Goal: Check status

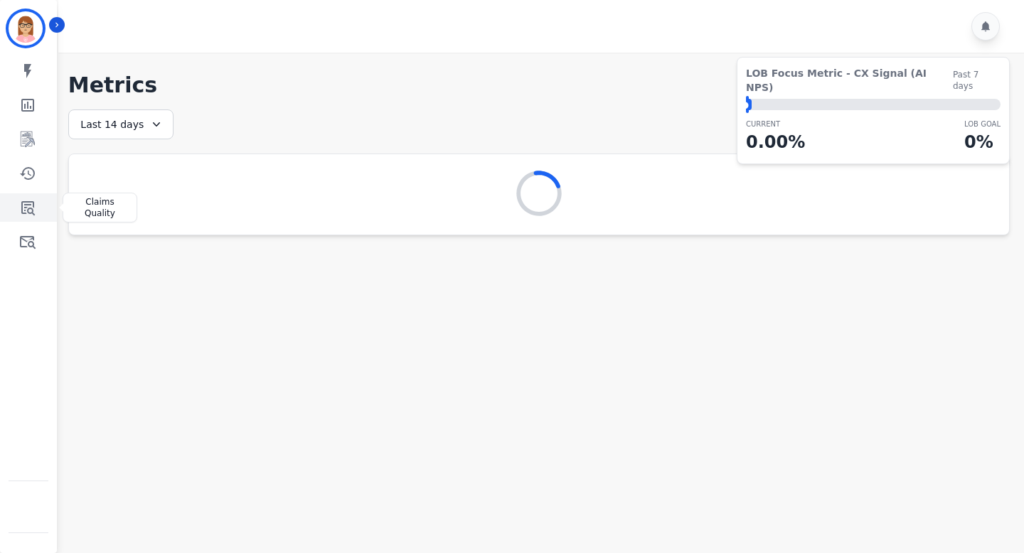
click at [32, 211] on icon "Sidebar" at bounding box center [28, 208] width 14 height 14
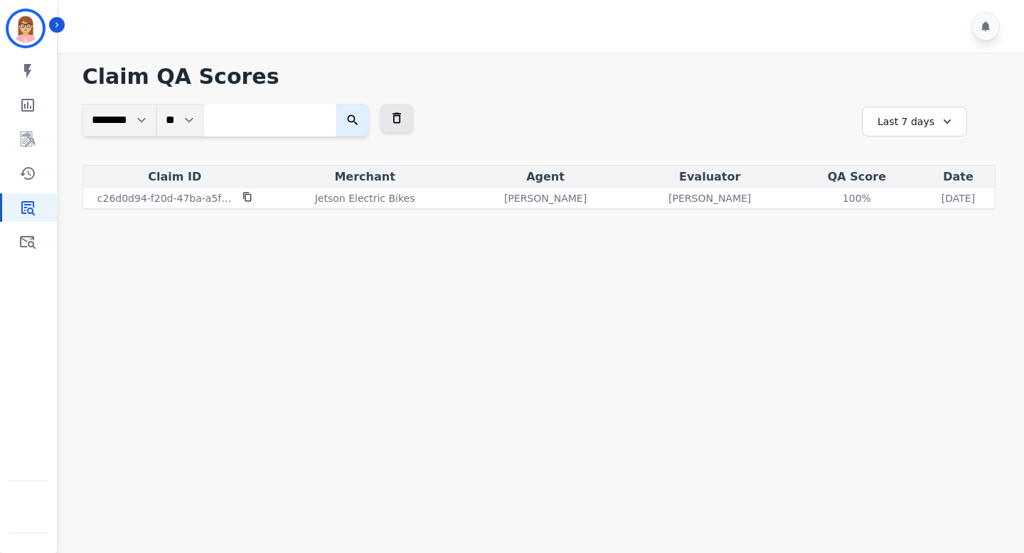
click at [947, 120] on icon at bounding box center [947, 122] width 7 height 4
click at [915, 226] on li "Last 14 days" at bounding box center [924, 225] width 71 height 14
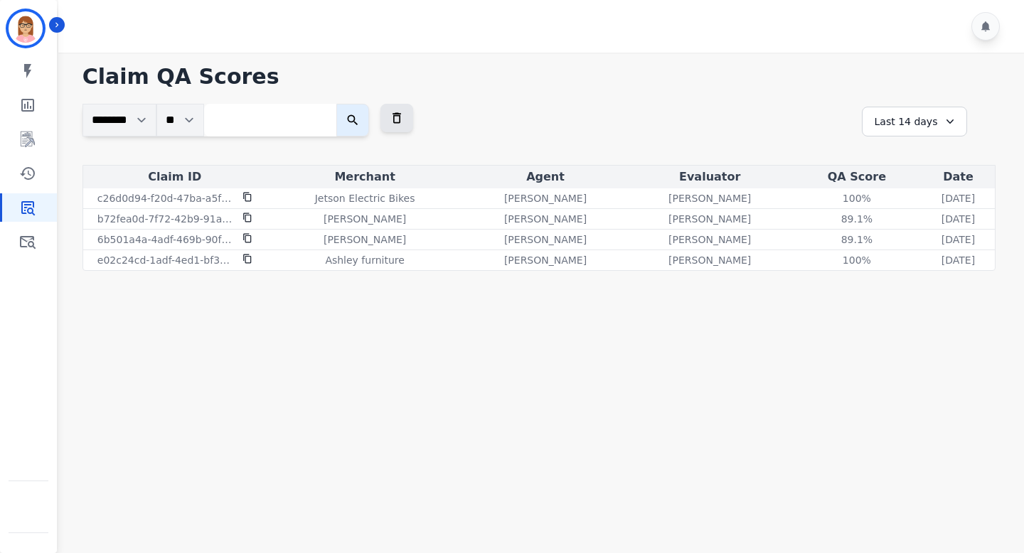
click at [925, 122] on div "Last 14 days" at bounding box center [914, 122] width 105 height 30
click at [906, 240] on li "Last 30 days" at bounding box center [924, 242] width 71 height 14
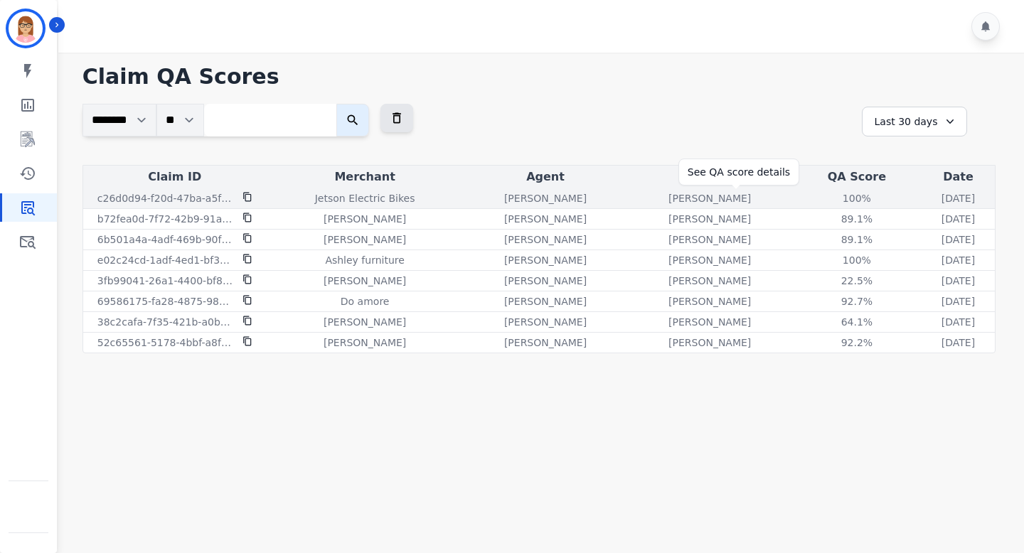
click at [825, 198] on div "100 %" at bounding box center [857, 198] width 64 height 14
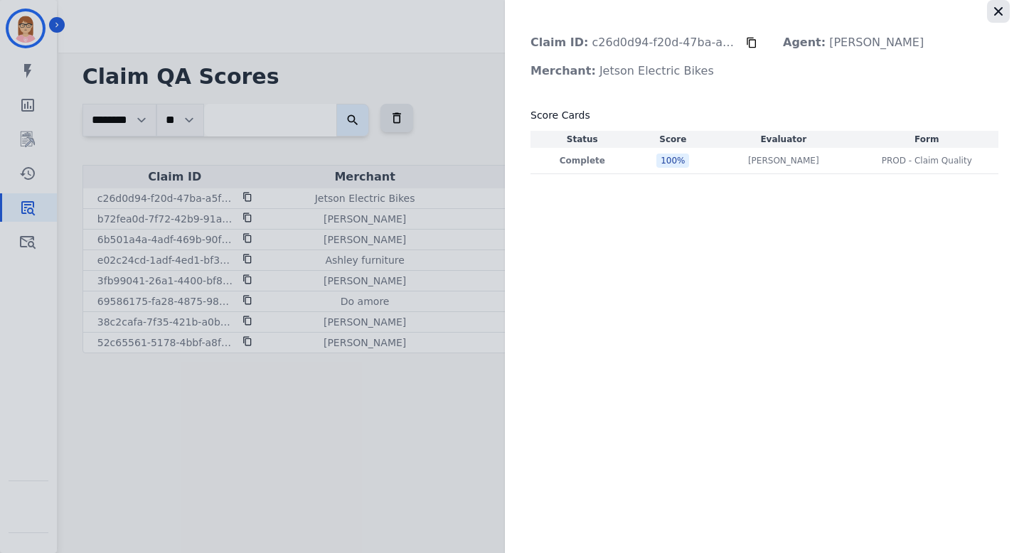
click at [999, 10] on icon "button" at bounding box center [998, 11] width 9 height 9
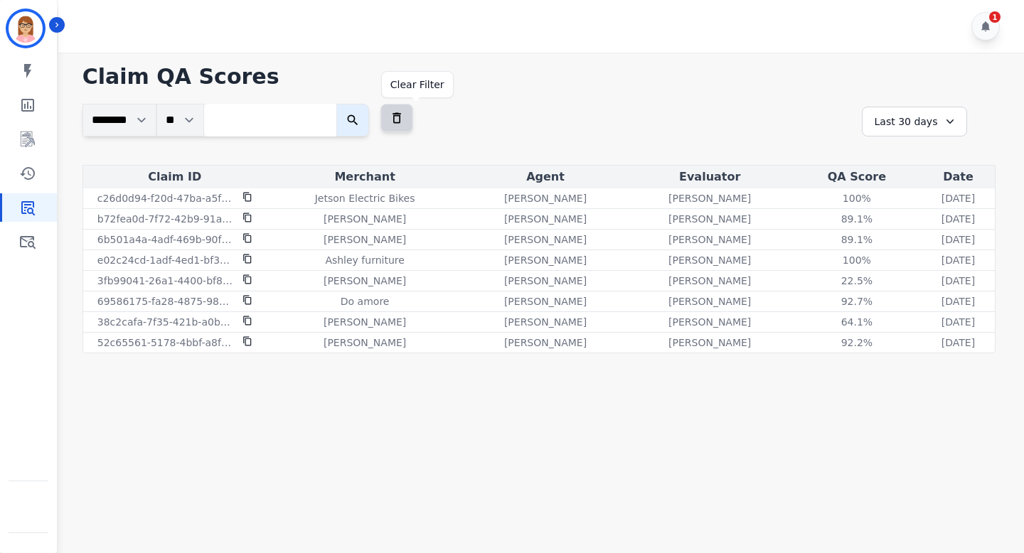
click at [404, 114] on icon at bounding box center [397, 118] width 14 height 14
